Goal: Task Accomplishment & Management: Manage account settings

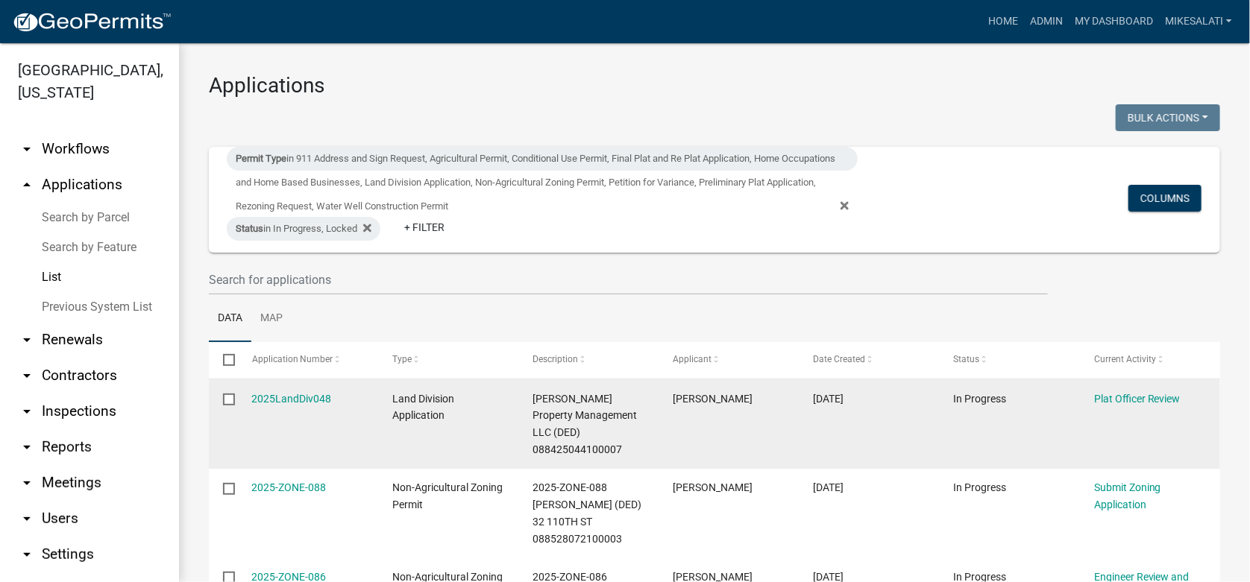
scroll to position [121, 0]
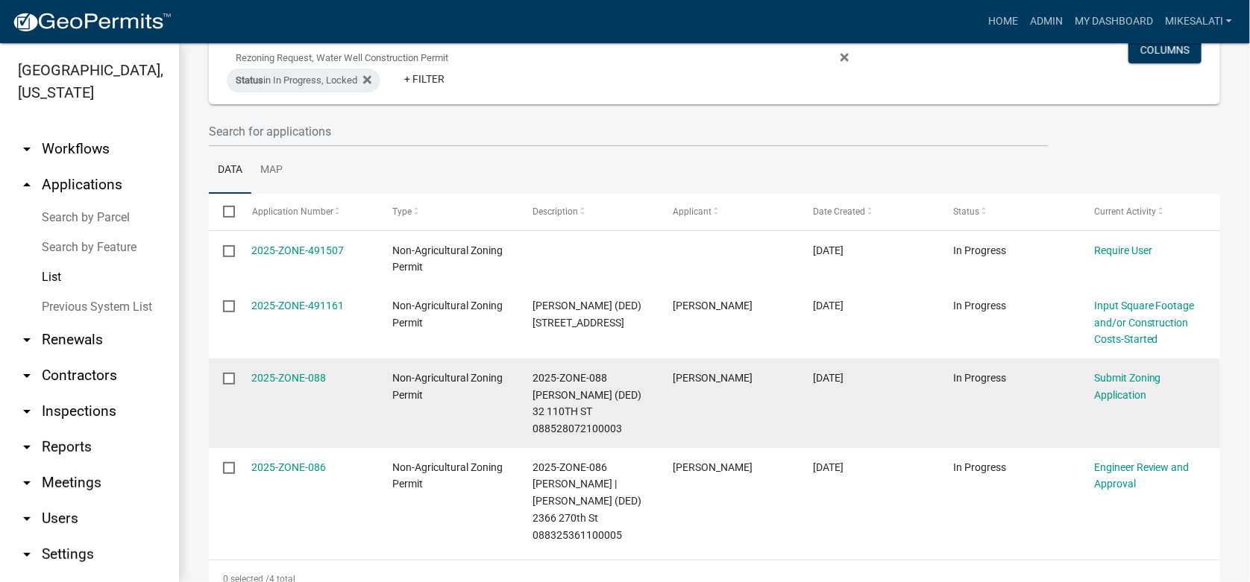
scroll to position [176, 0]
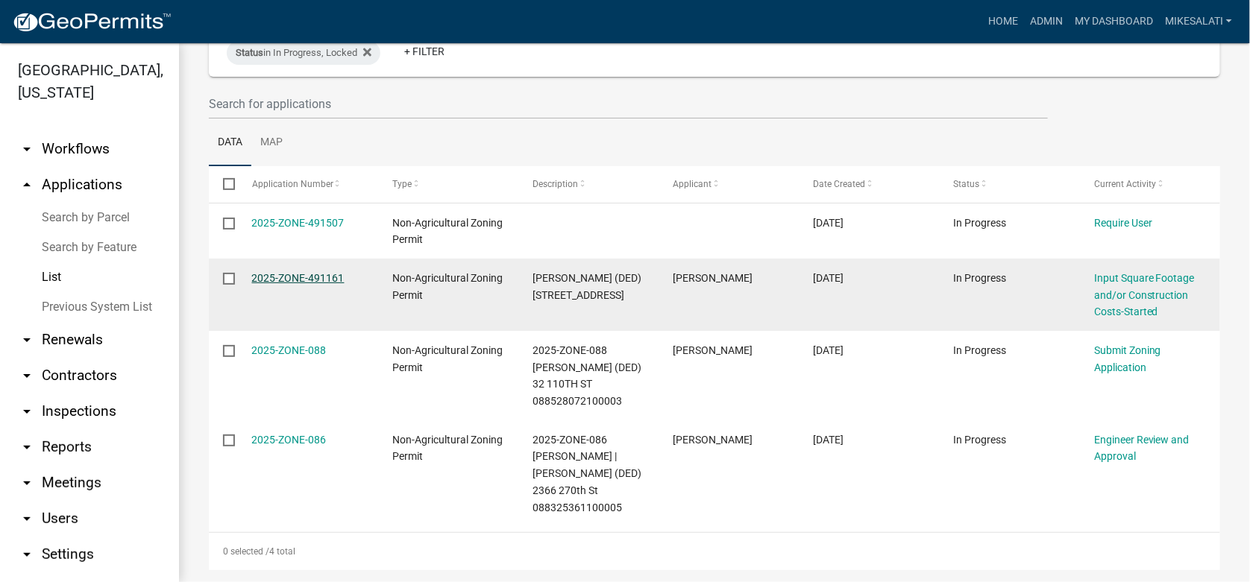
click at [274, 278] on link "2025-ZONE-491161" at bounding box center [298, 278] width 92 height 12
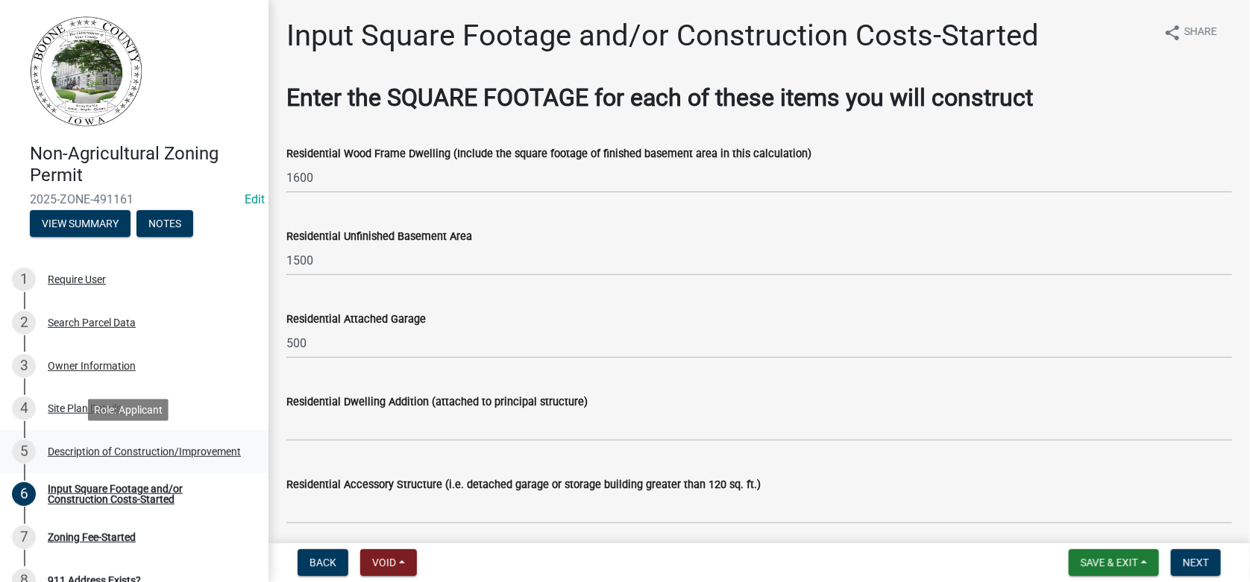
click at [80, 447] on div "Description of Construction/Improvement" at bounding box center [144, 452] width 193 height 10
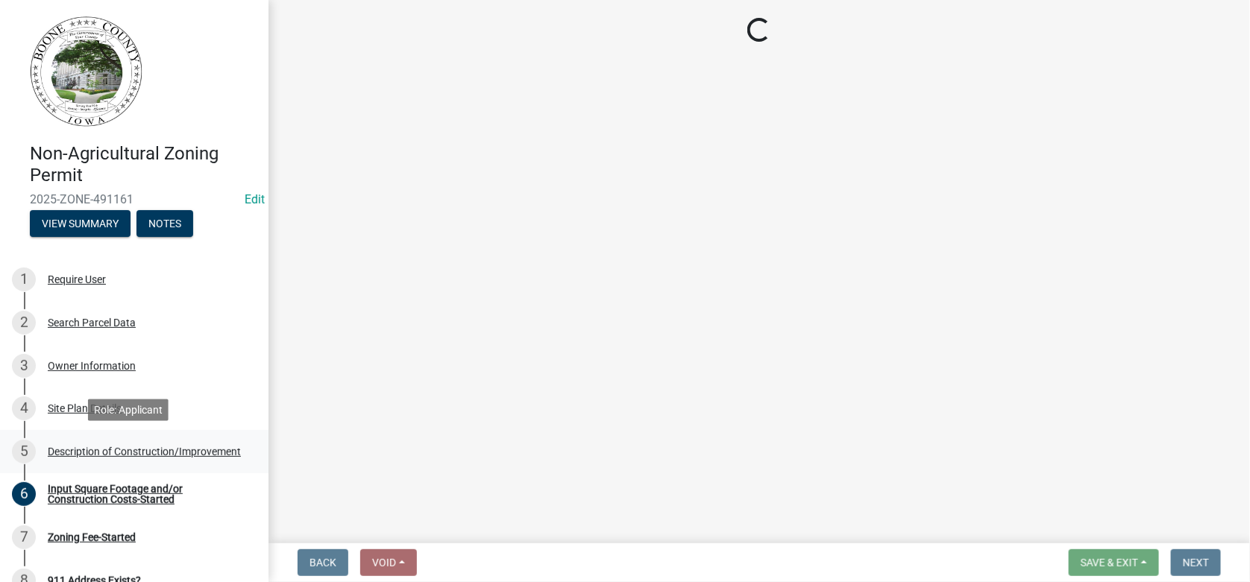
select select "01e8e1f9-3f2c-406e-ab60-ab2566a009f6"
select select "11cf4637-fcbf-4a36-af17-97ff4966c2e6"
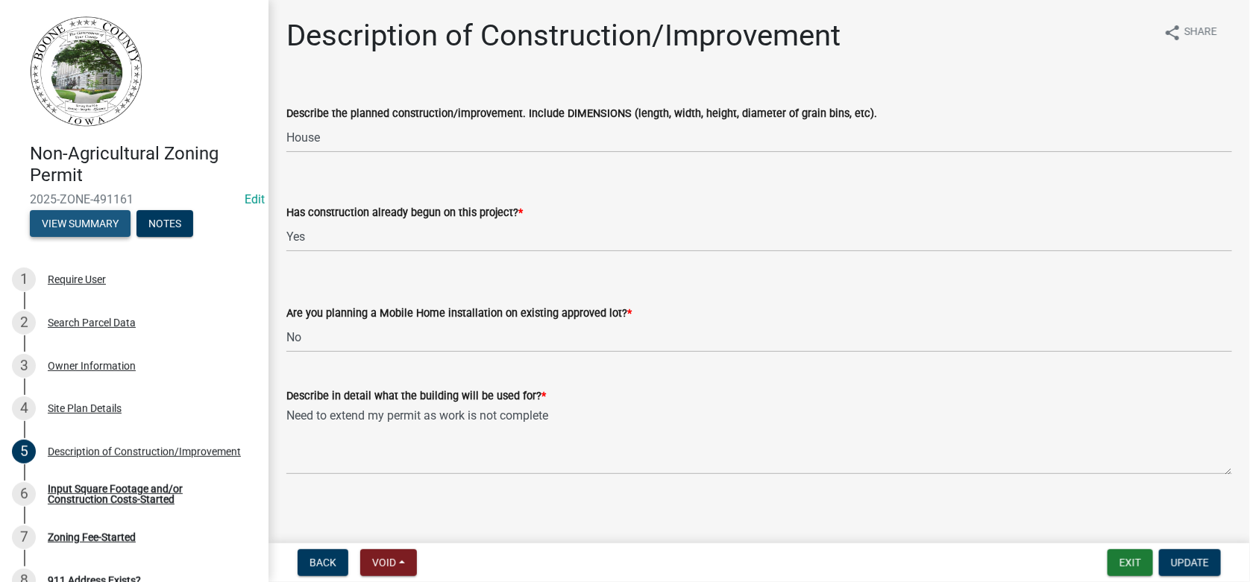
click at [97, 219] on button "View Summary" at bounding box center [80, 223] width 101 height 27
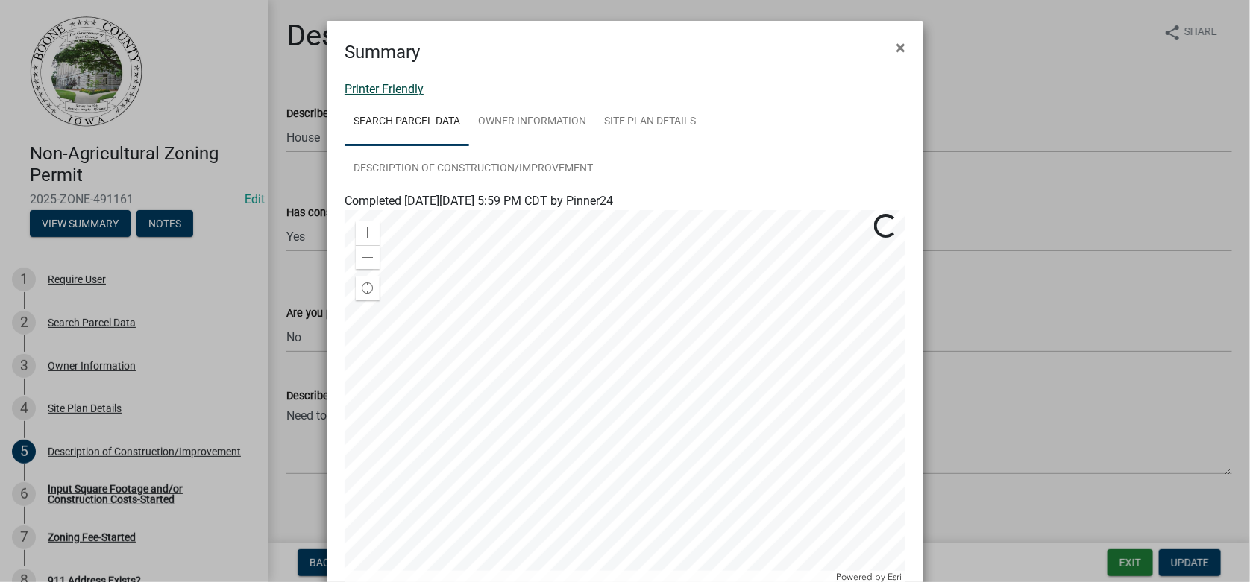
click at [389, 84] on link "Printer Friendly" at bounding box center [384, 89] width 79 height 14
click at [378, 87] on link "Printer Friendly" at bounding box center [384, 89] width 79 height 14
click at [896, 49] on span "×" at bounding box center [901, 47] width 10 height 21
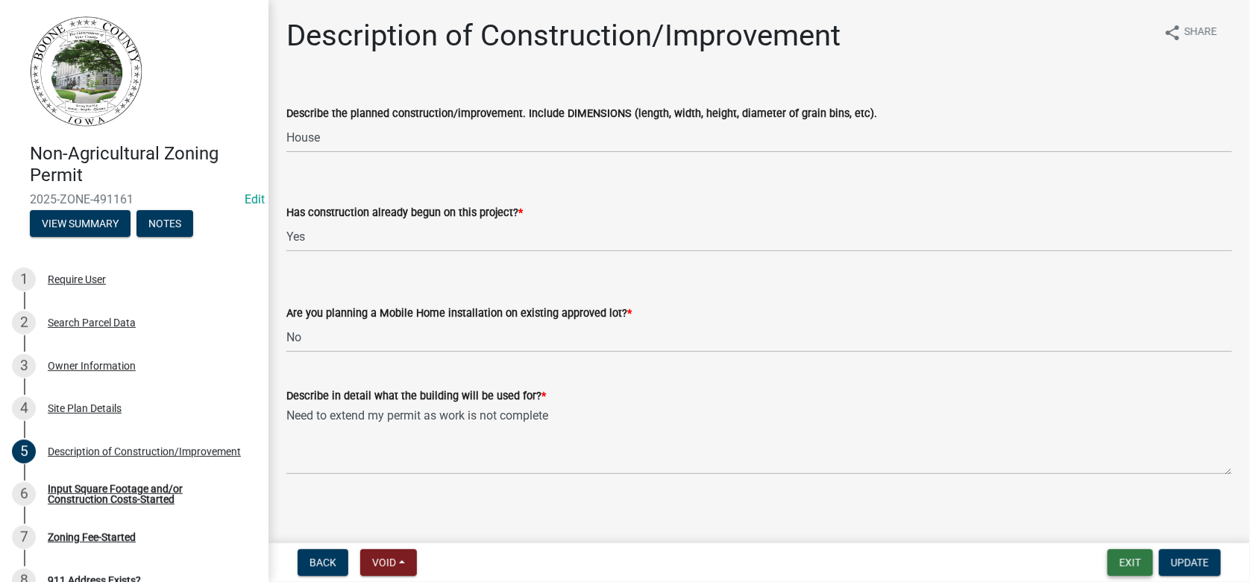
click at [1135, 565] on button "Exit" at bounding box center [1130, 563] width 45 height 27
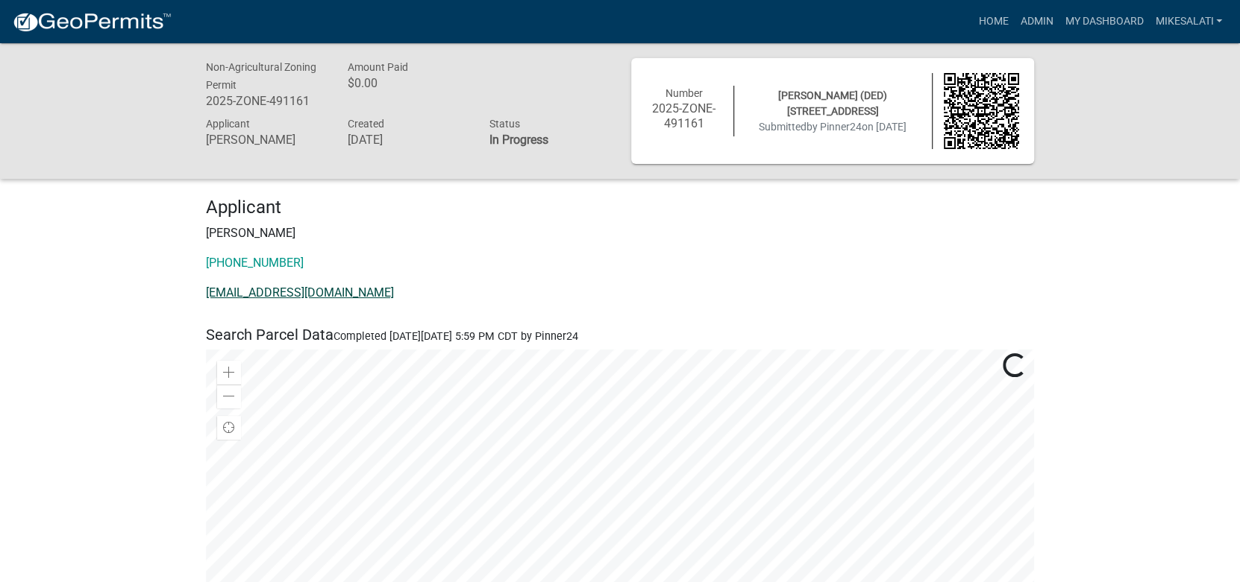
click at [243, 291] on link "pinner502@gmail.com" at bounding box center [300, 293] width 188 height 14
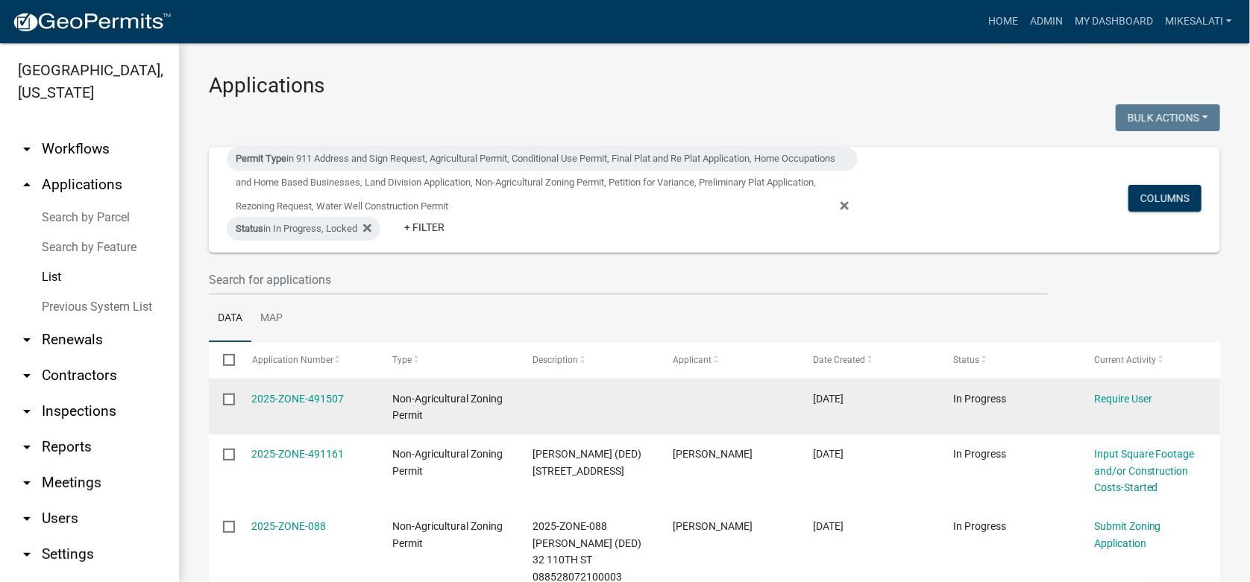
click at [227, 397] on input "checkbox" at bounding box center [228, 399] width 10 height 10
checkbox input "true"
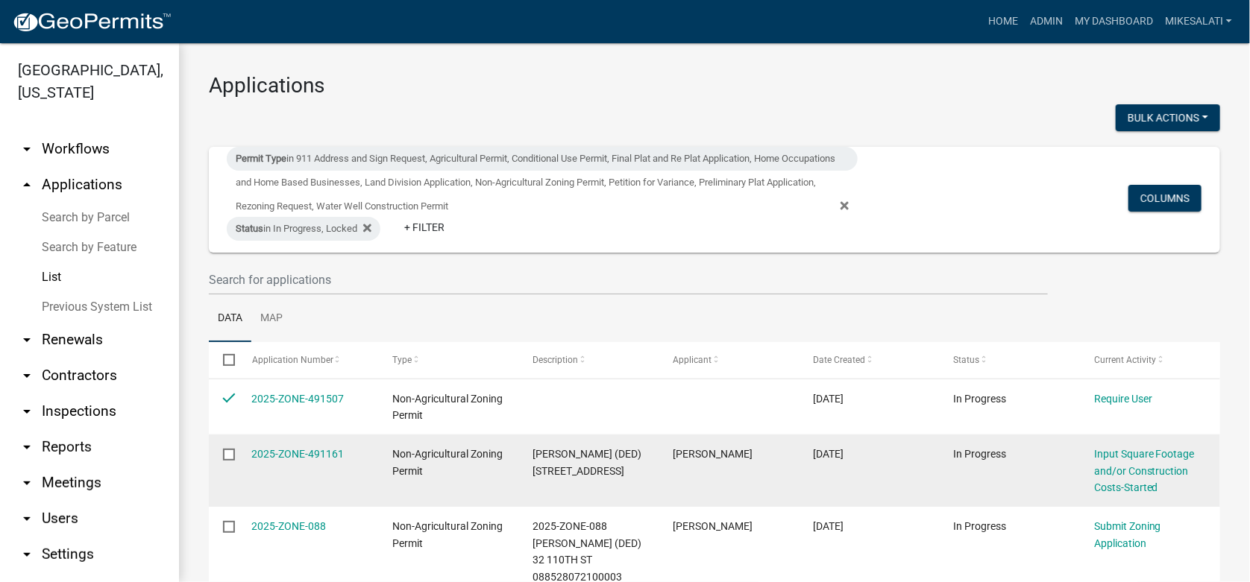
click at [230, 452] on input "checkbox" at bounding box center [228, 454] width 10 height 10
checkbox input "true"
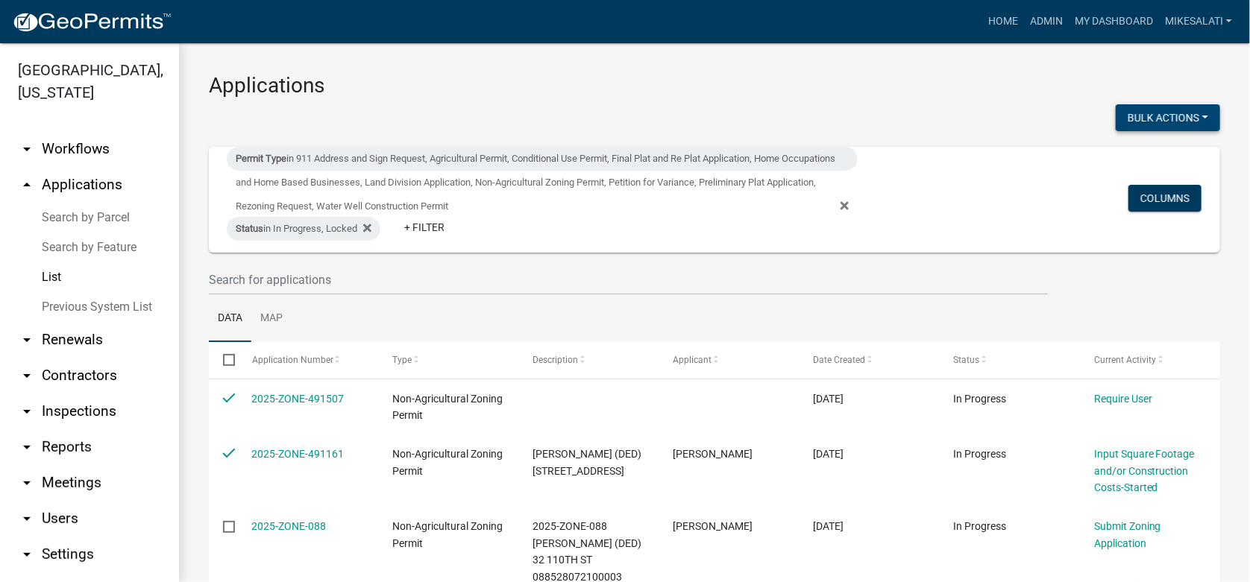
click at [1182, 113] on button "Bulk Actions" at bounding box center [1168, 117] width 104 height 27
click at [1122, 155] on button "Void" at bounding box center [1160, 157] width 119 height 36
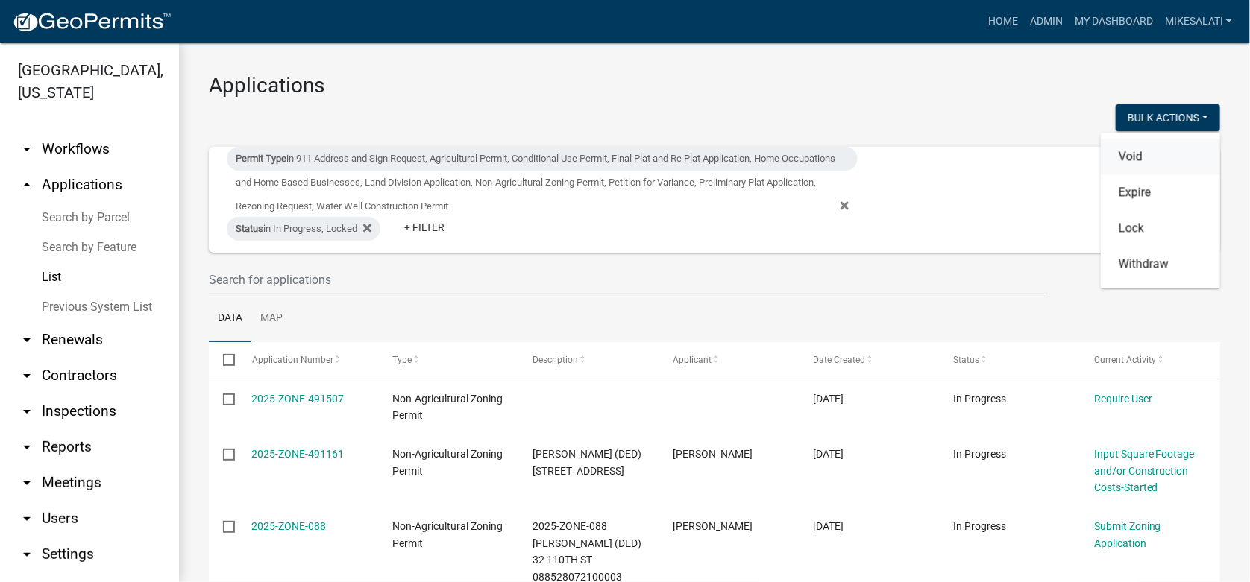
checkbox input "false"
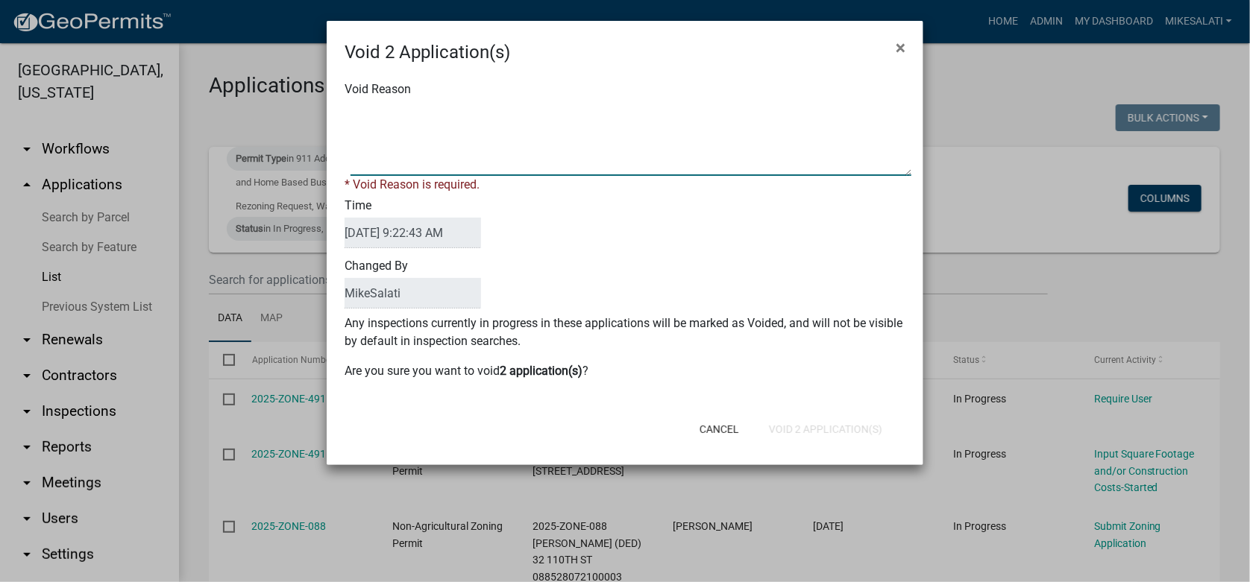
click at [374, 108] on textarea "Void Reason" at bounding box center [631, 138] width 561 height 75
type textarea "Permit not needed. - MJS"
click at [819, 430] on div "Cancel Void 2 Application(s)" at bounding box center [722, 429] width 368 height 39
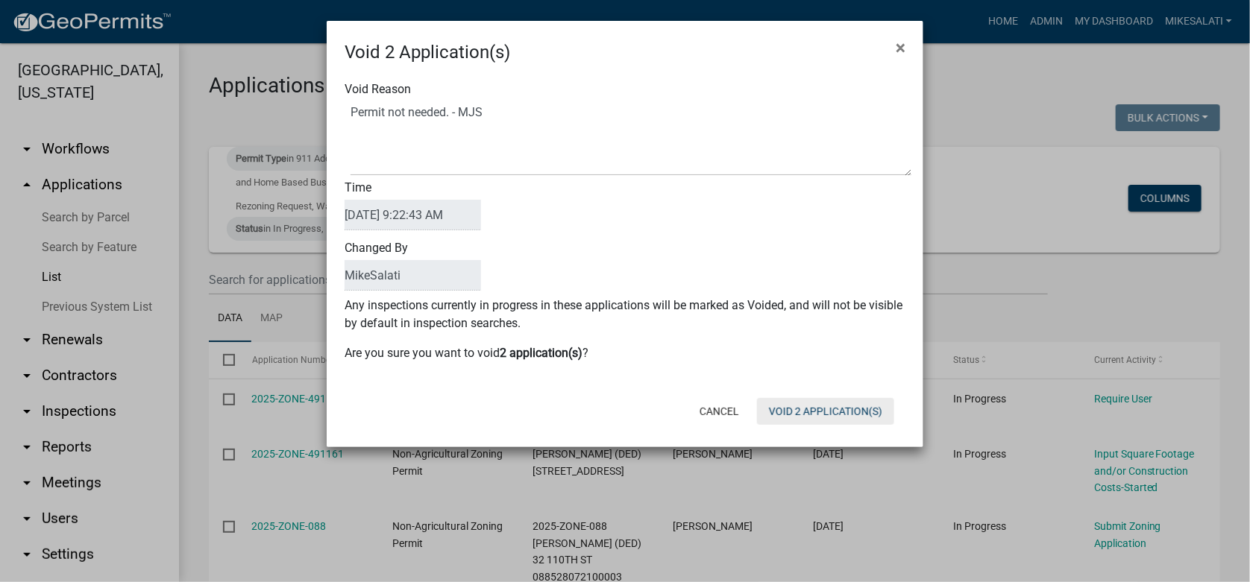
click at [826, 409] on button "Void 2 Application(s)" at bounding box center [825, 411] width 137 height 27
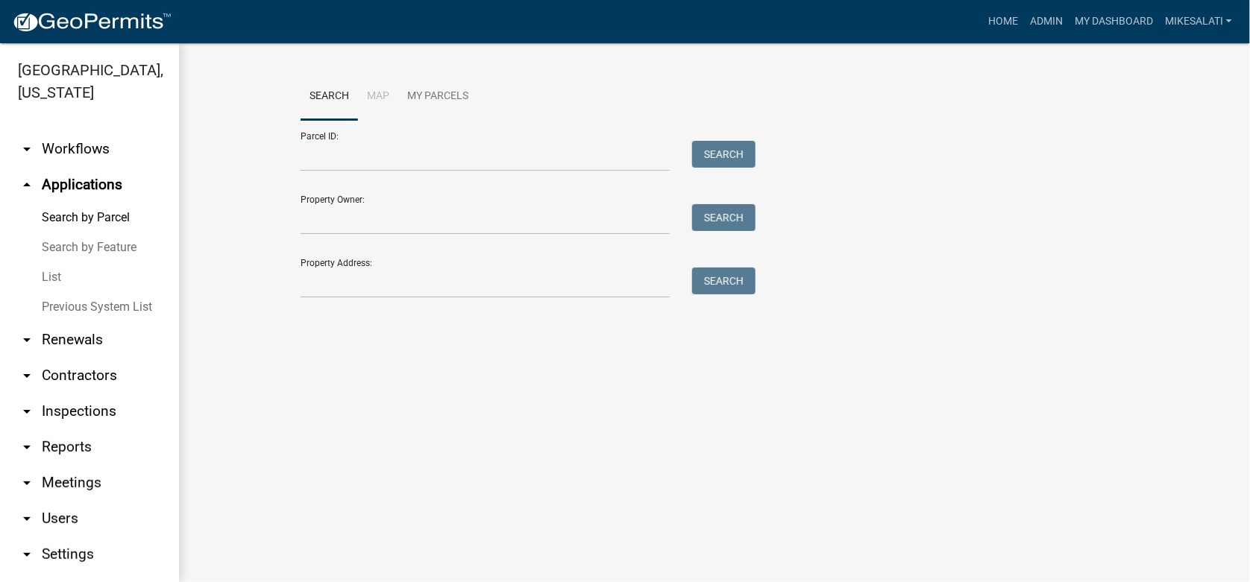
drag, startPoint x: 1089, startPoint y: 55, endPoint x: 1080, endPoint y: 53, distance: 9.2
click at [1080, 53] on div "Search Map My Parcels Parcel ID: Search Property Owner: Search Property Address…" at bounding box center [714, 192] width 1071 height 298
click at [1054, 12] on link "Admin" at bounding box center [1046, 21] width 45 height 28
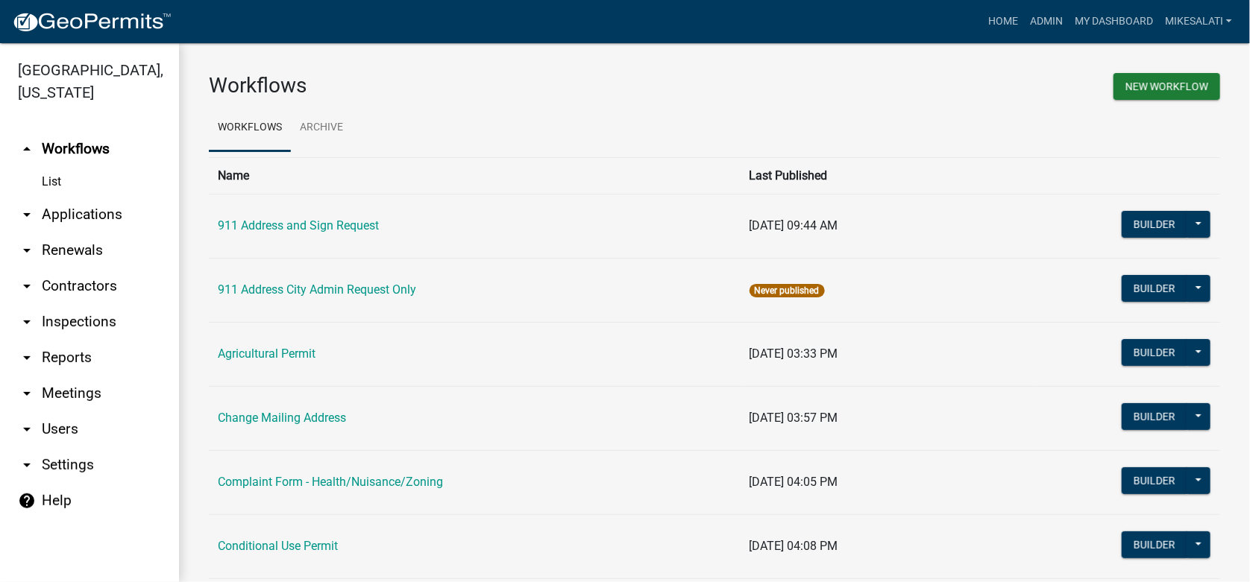
click at [95, 197] on link "arrow_drop_down Applications" at bounding box center [89, 215] width 179 height 36
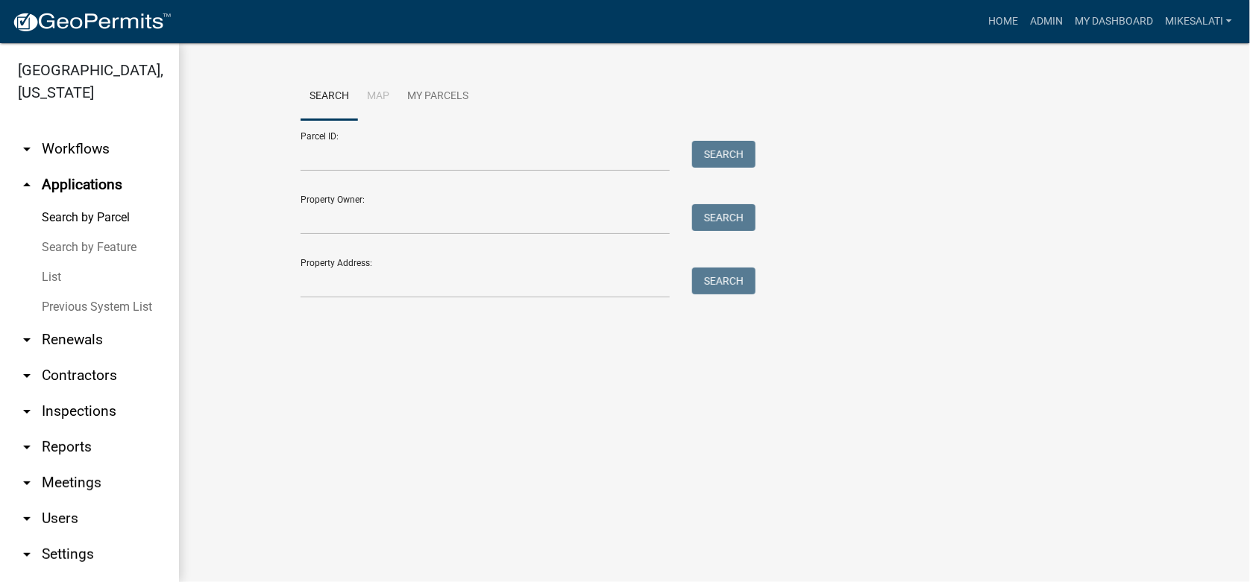
click at [56, 263] on link "List" at bounding box center [89, 278] width 179 height 30
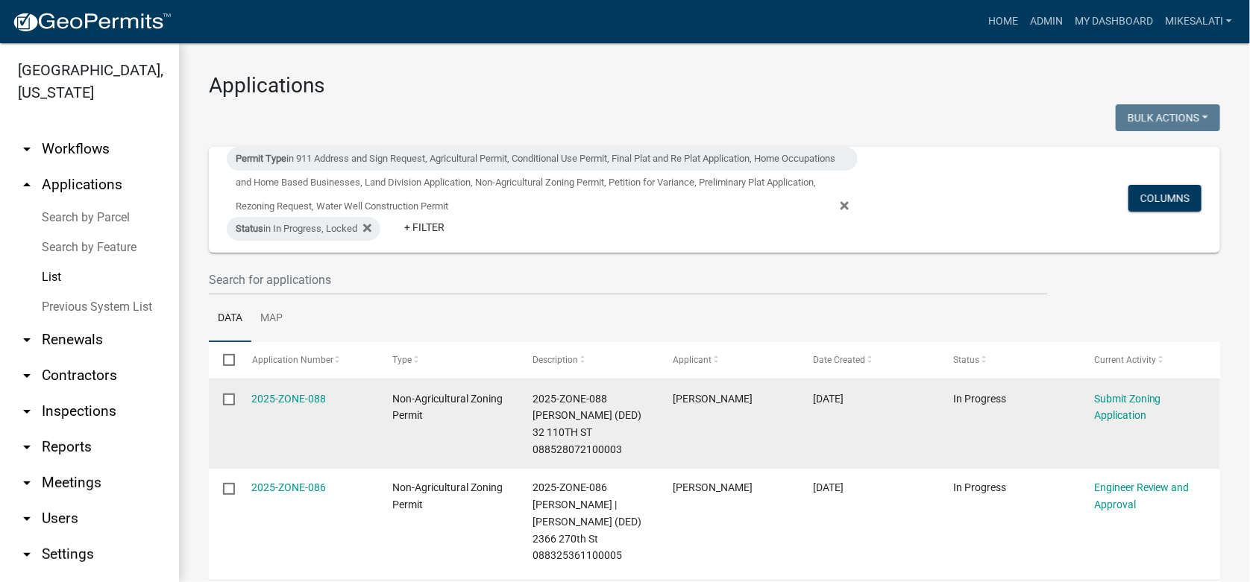
scroll to position [48, 0]
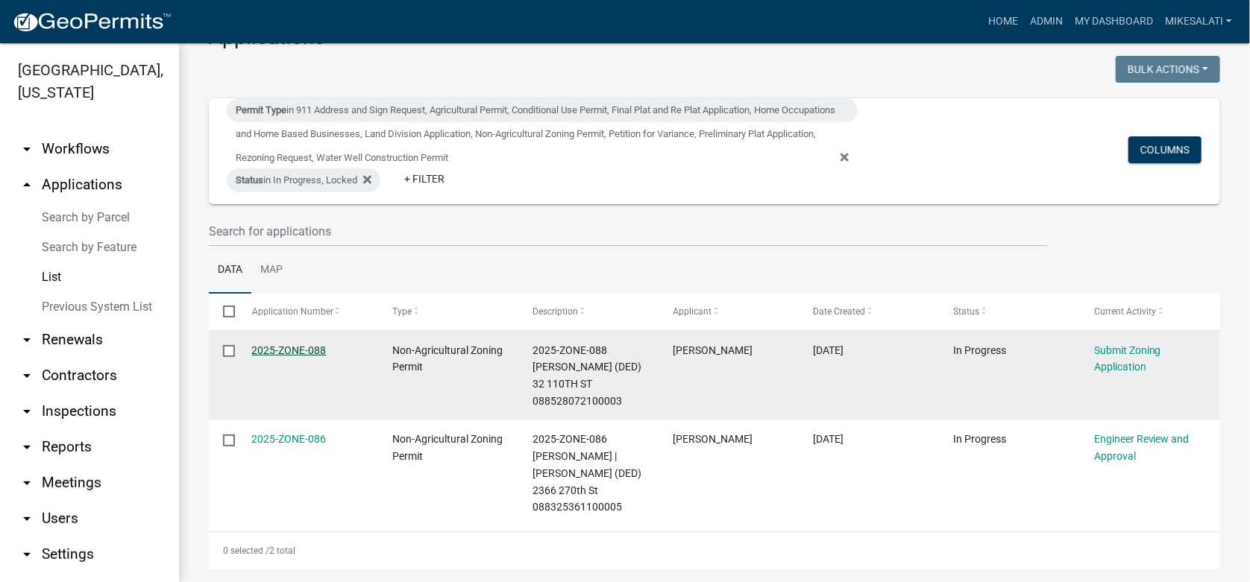
click at [307, 345] on link "2025-ZONE-088" at bounding box center [289, 351] width 75 height 12
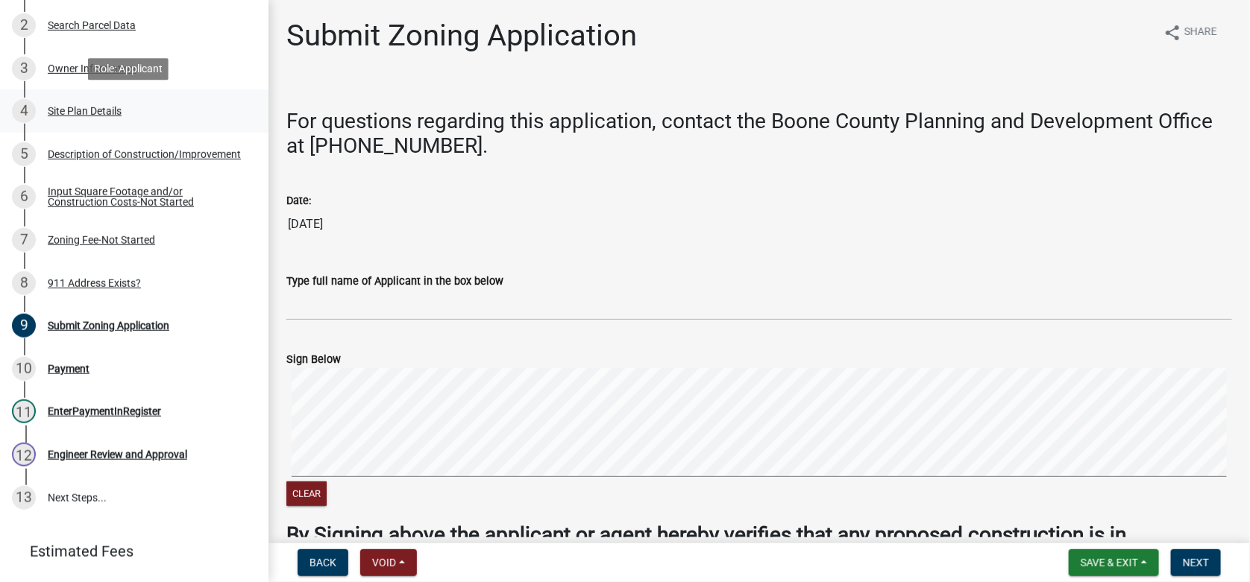
click at [79, 106] on div "Site Plan Details" at bounding box center [85, 111] width 74 height 10
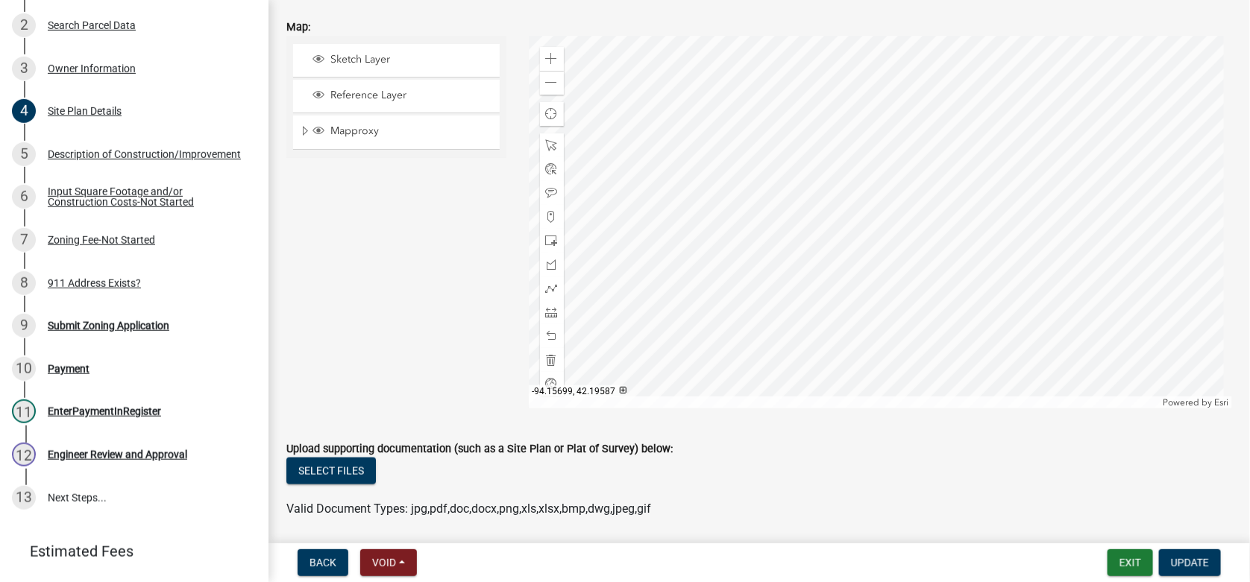
scroll to position [634, 0]
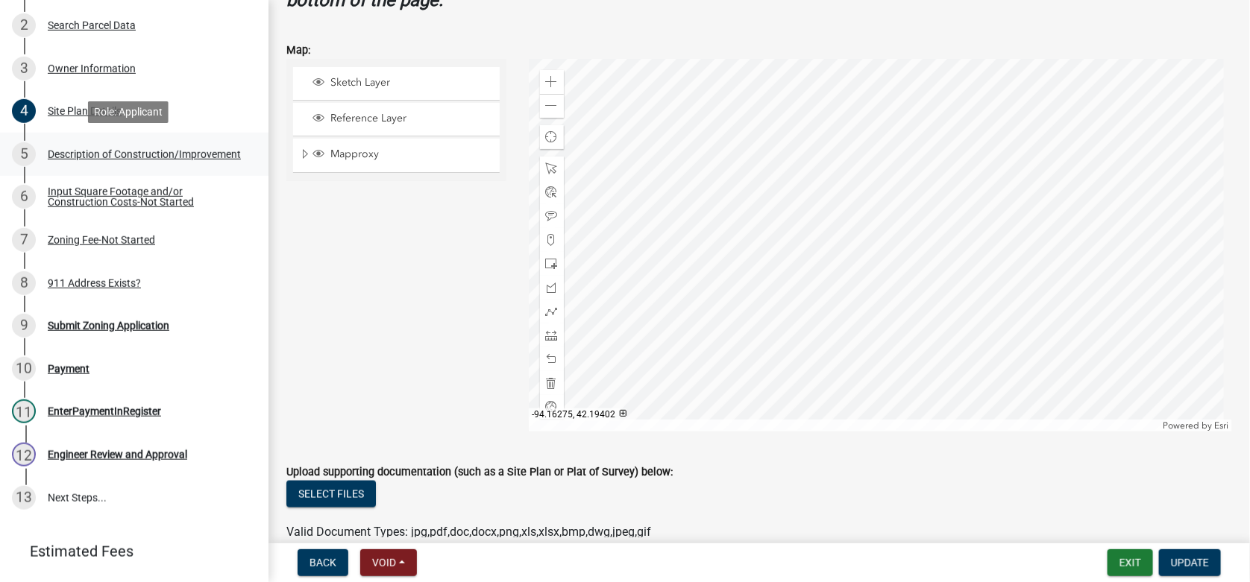
click at [72, 149] on div "Description of Construction/Improvement" at bounding box center [144, 154] width 193 height 10
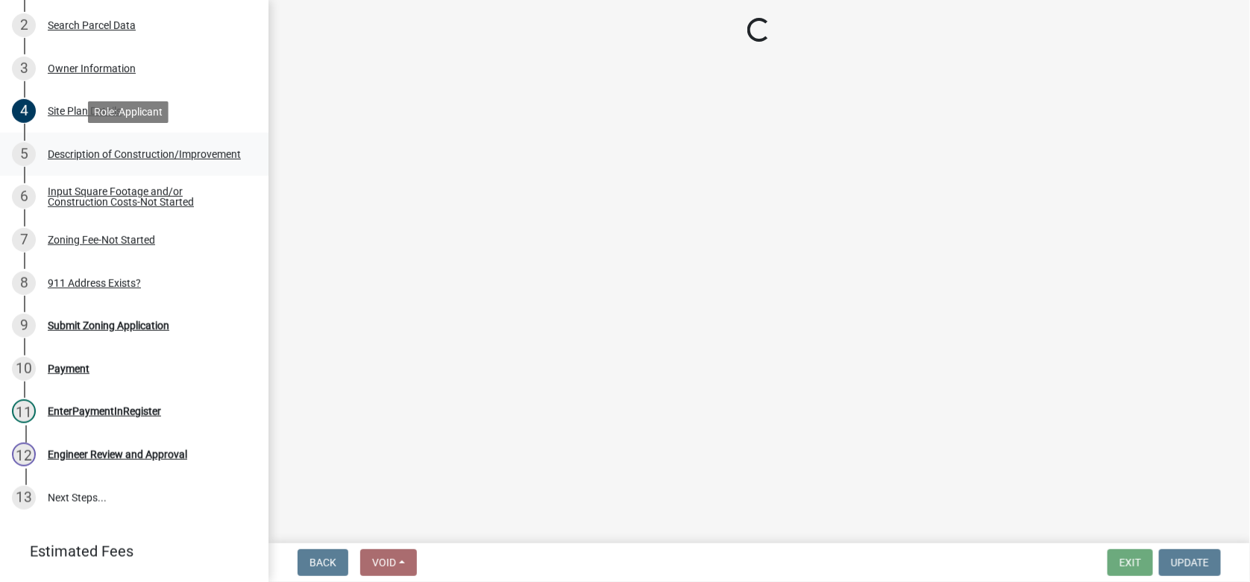
scroll to position [0, 0]
select select "780d6c2c-296a-4ca9-89f5-6f46740c66d4"
select select "11cf4637-fcbf-4a36-af17-97ff4966c2e6"
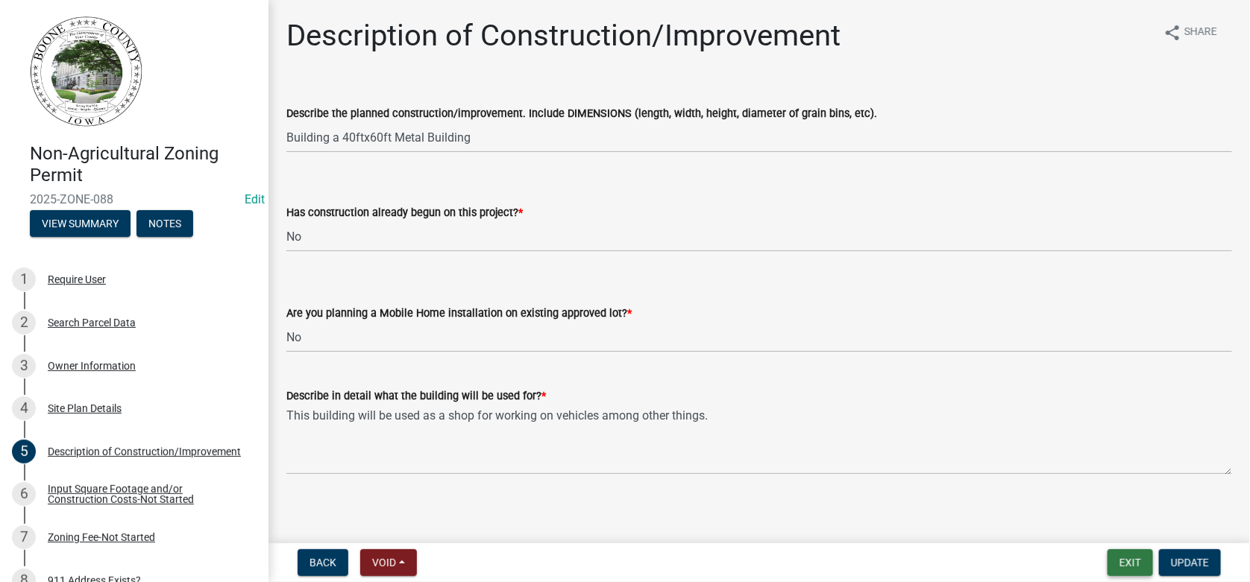
click at [1129, 561] on button "Exit" at bounding box center [1130, 563] width 45 height 27
